Goal: Check status: Check status

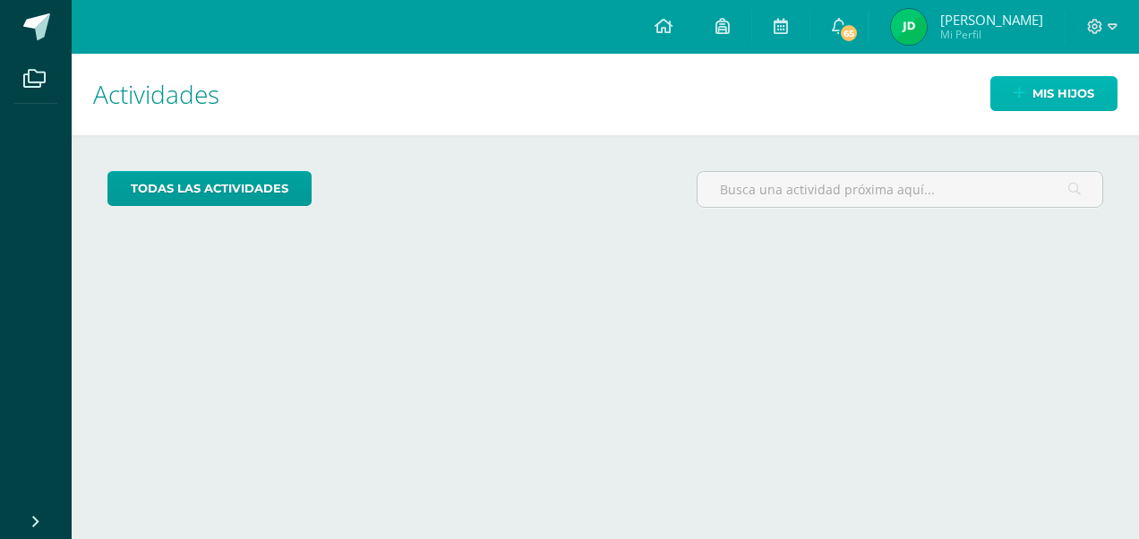
drag, startPoint x: 1077, startPoint y: 107, endPoint x: 1033, endPoint y: 86, distance: 48.8
click at [1077, 107] on span "Mis hijos" at bounding box center [1063, 93] width 62 height 33
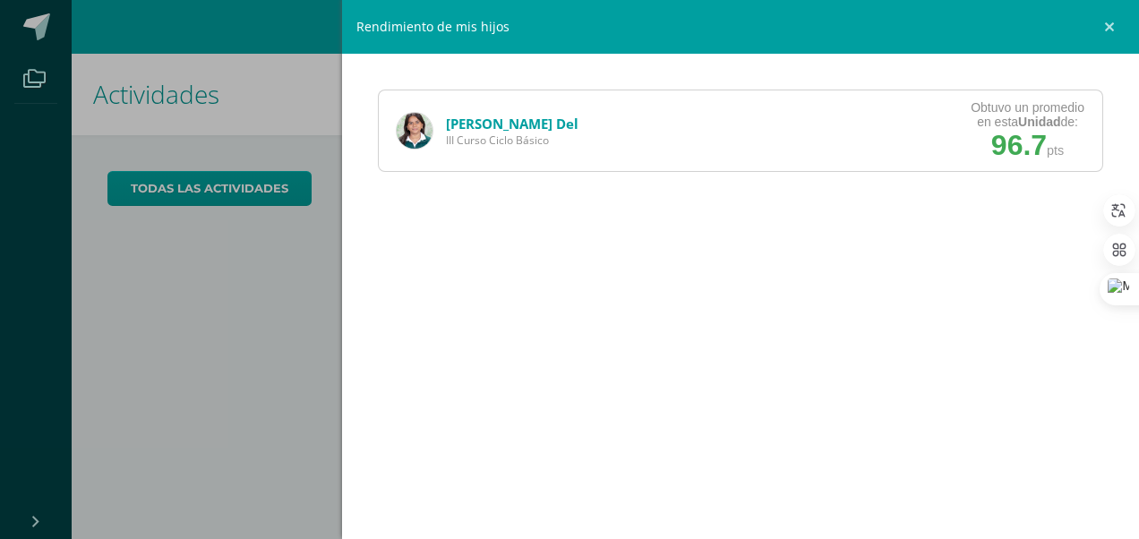
click at [469, 116] on link "[PERSON_NAME] Del" at bounding box center [512, 124] width 132 height 18
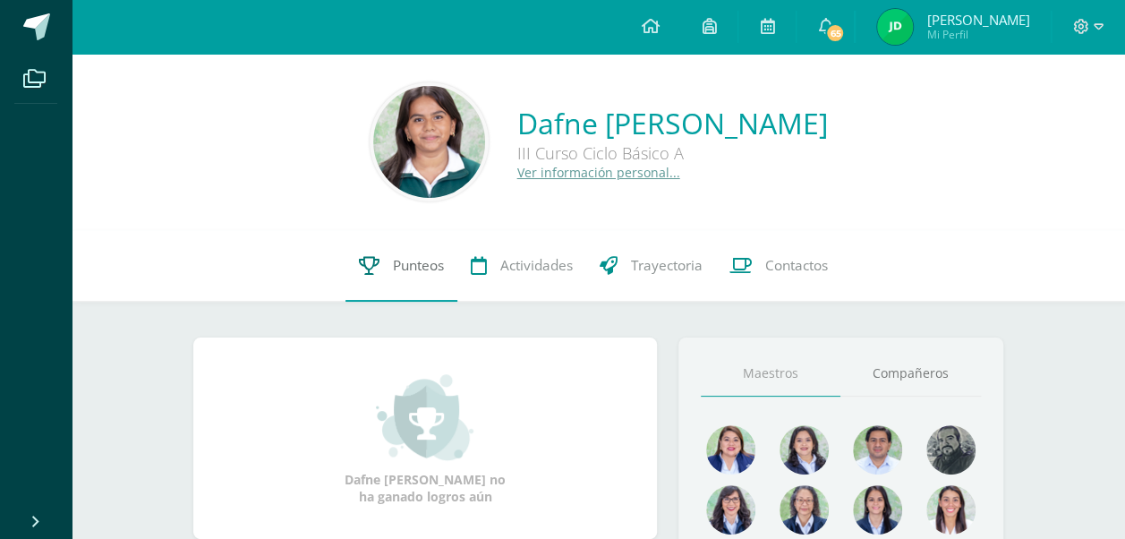
click at [365, 254] on link "Punteos" at bounding box center [402, 266] width 112 height 72
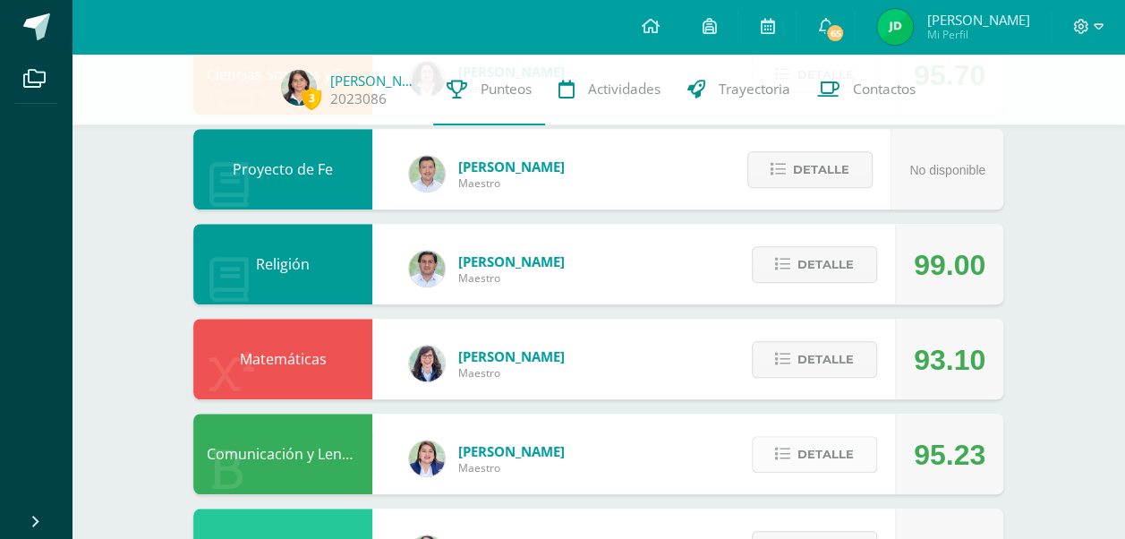
scroll to position [794, 0]
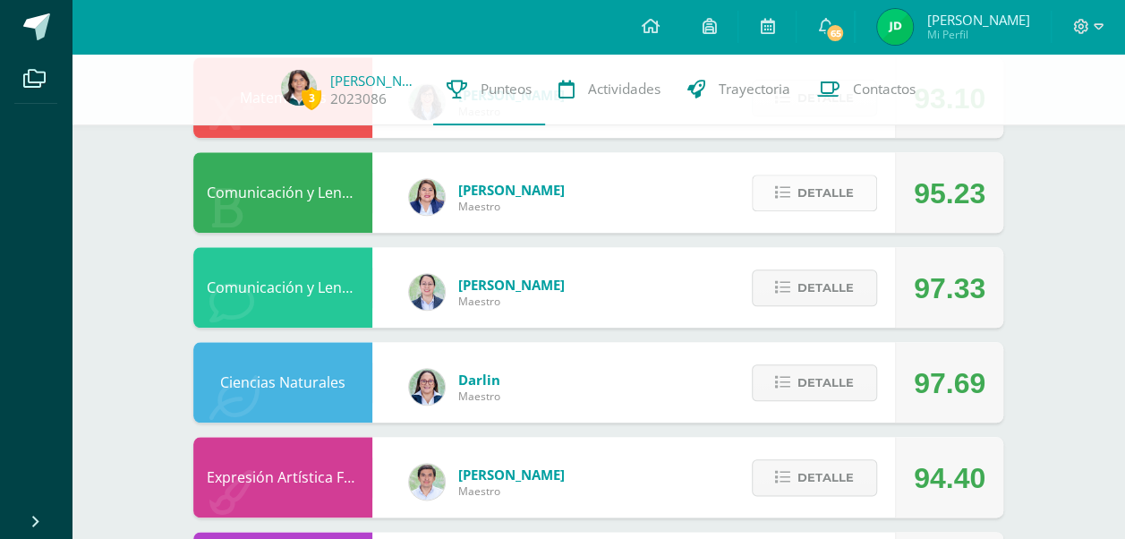
click at [835, 186] on span "Detalle" at bounding box center [826, 192] width 56 height 33
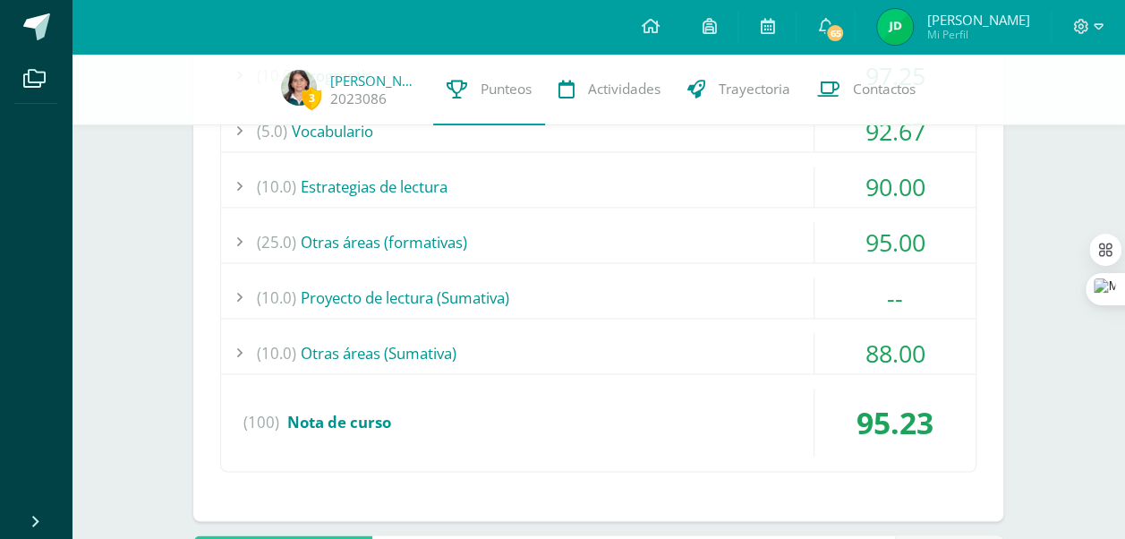
scroll to position [1184, 0]
click at [483, 344] on div "(10.0) Otras áreas (Sumativa)" at bounding box center [598, 352] width 755 height 40
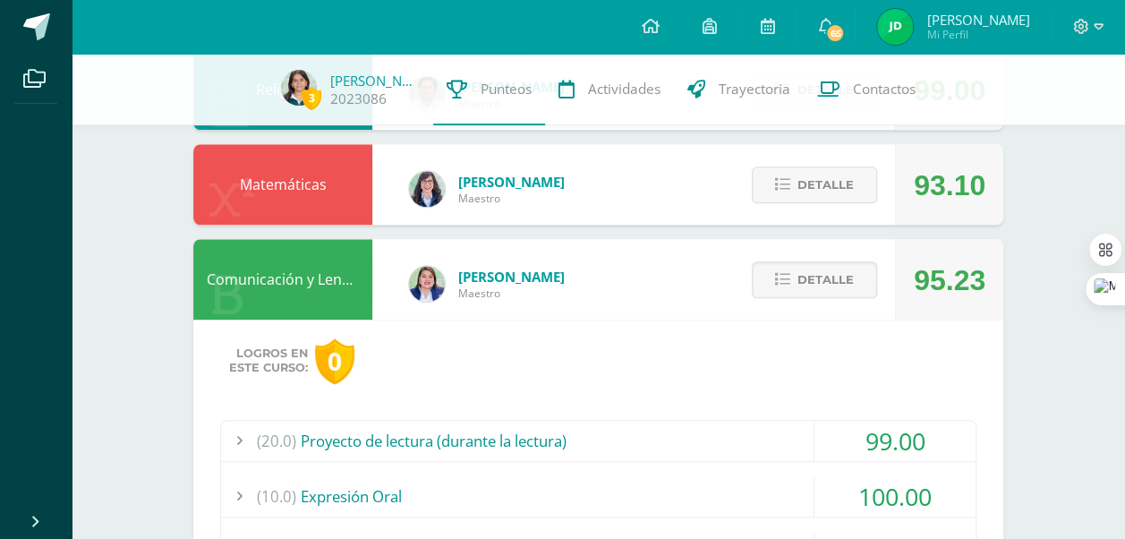
scroll to position [687, 0]
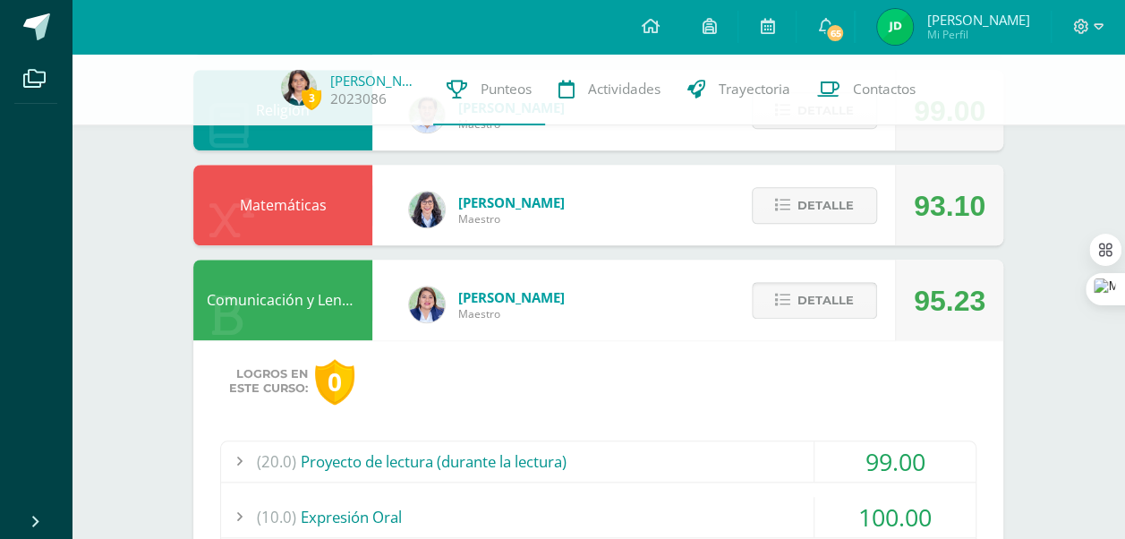
click at [811, 299] on span "Detalle" at bounding box center [826, 300] width 56 height 33
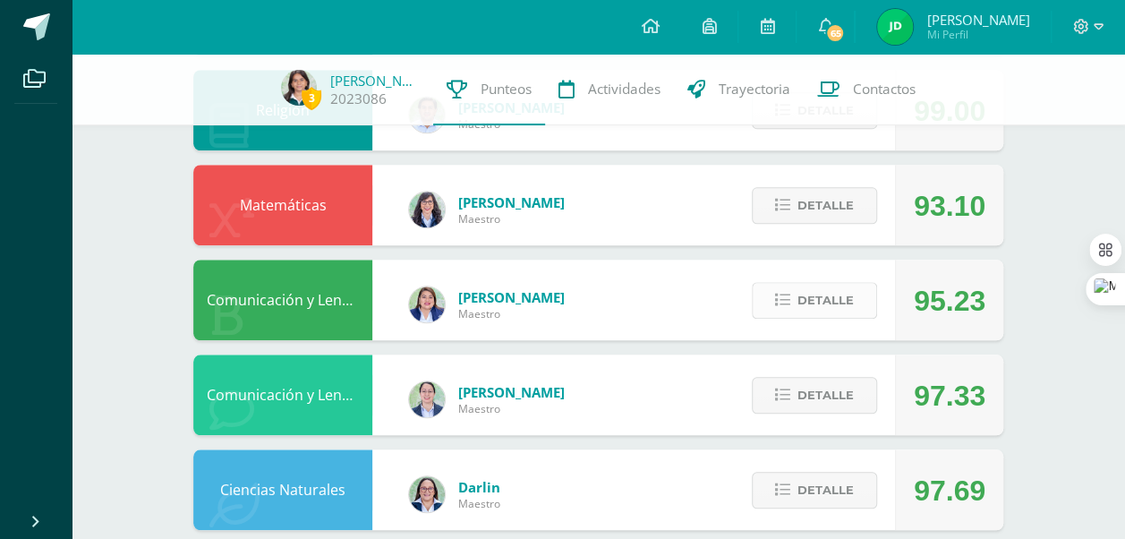
click at [793, 297] on button "Detalle" at bounding box center [814, 300] width 125 height 37
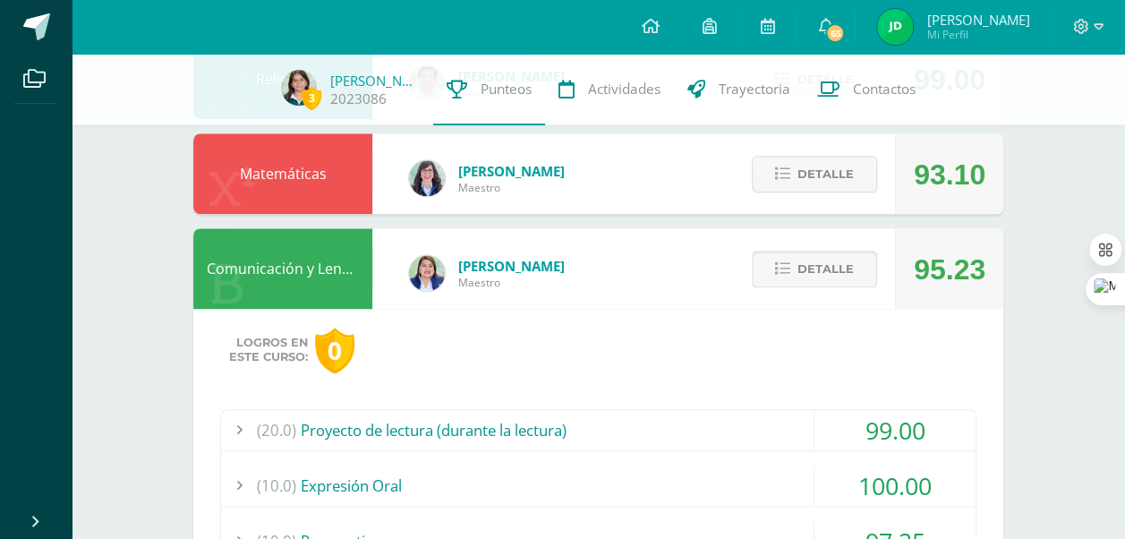
scroll to position [711, 0]
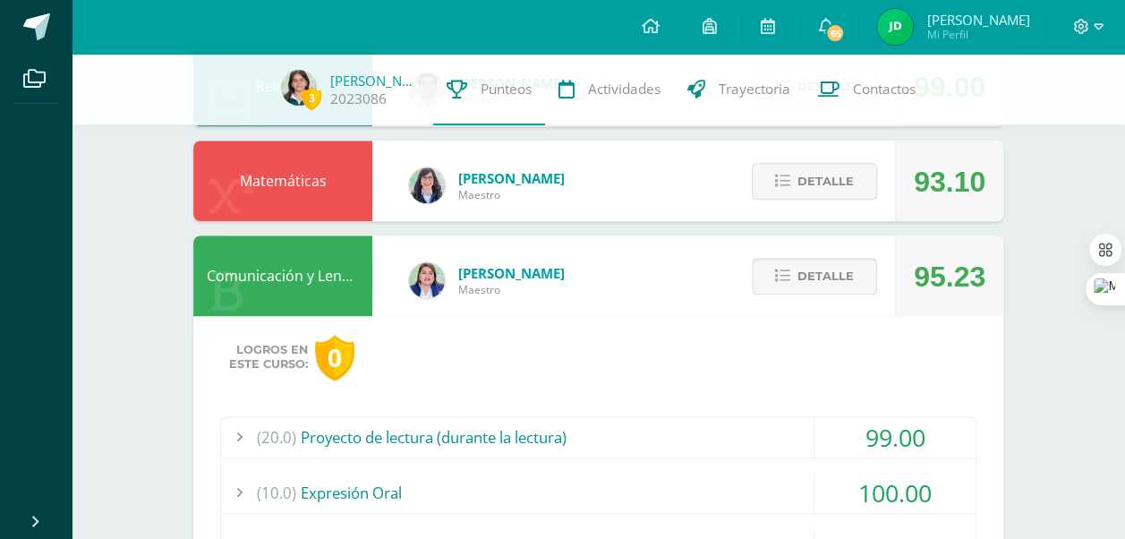
click at [842, 279] on span "Detalle" at bounding box center [826, 276] width 56 height 33
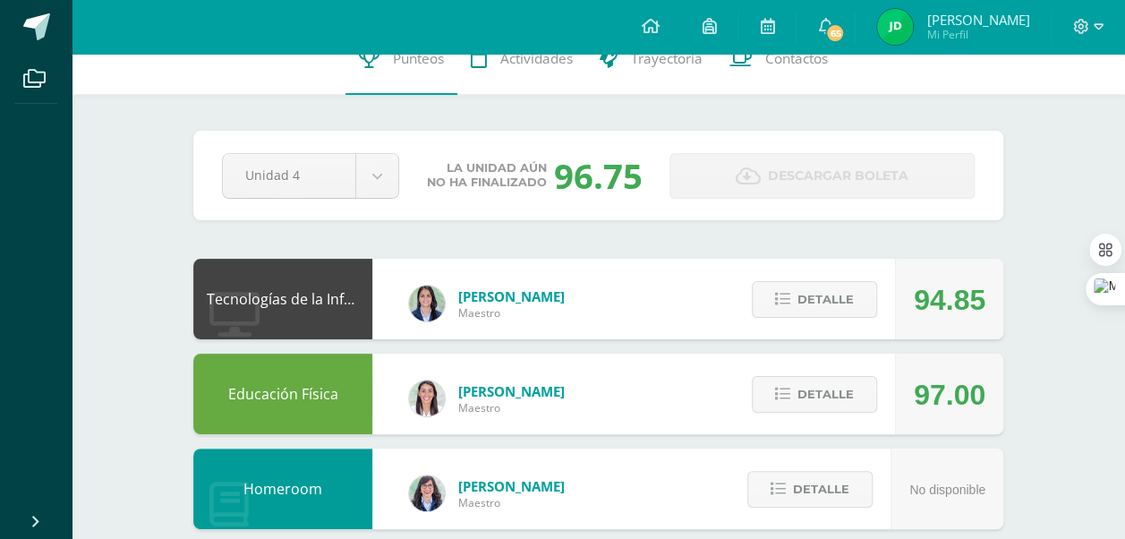
scroll to position [0, 0]
